Goal: Check status

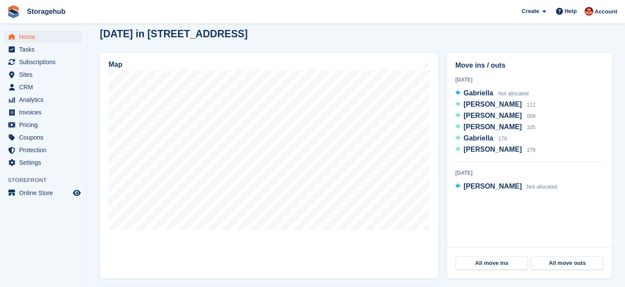
scroll to position [272, 0]
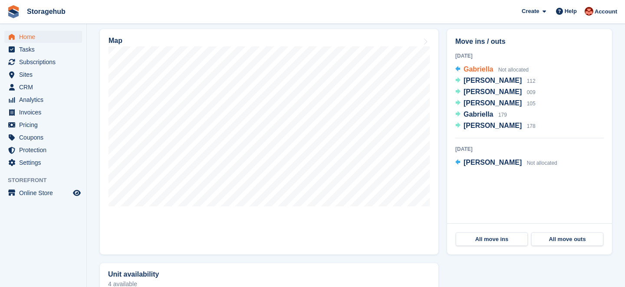
click at [478, 70] on span "Gabriella" at bounding box center [477, 69] width 29 height 7
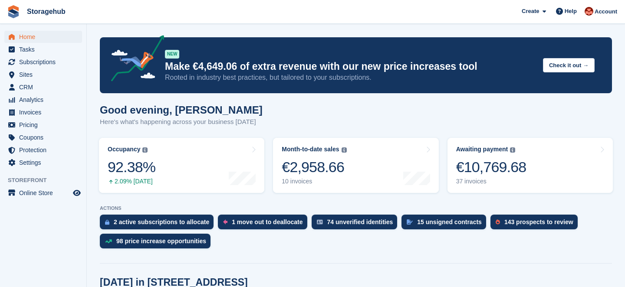
scroll to position [272, 0]
